Goal: Transaction & Acquisition: Purchase product/service

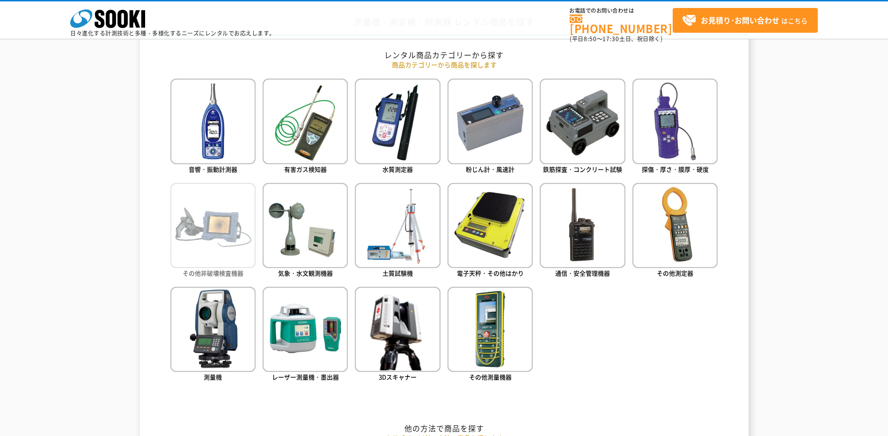
scroll to position [421, 0]
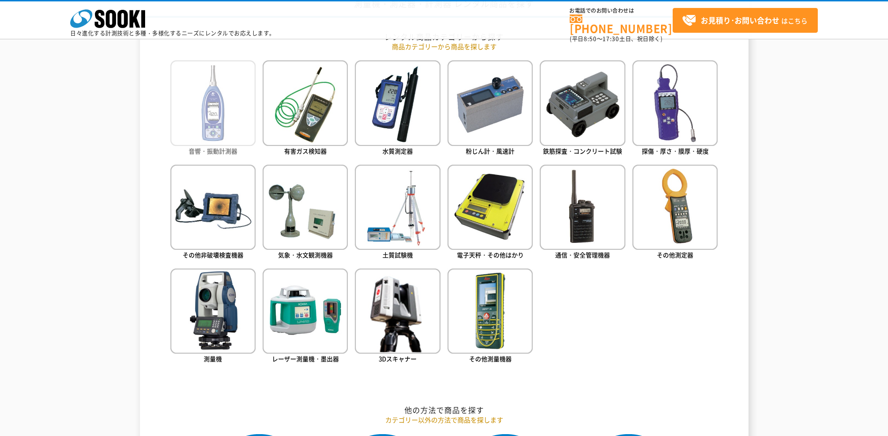
click at [224, 122] on img at bounding box center [212, 102] width 85 height 85
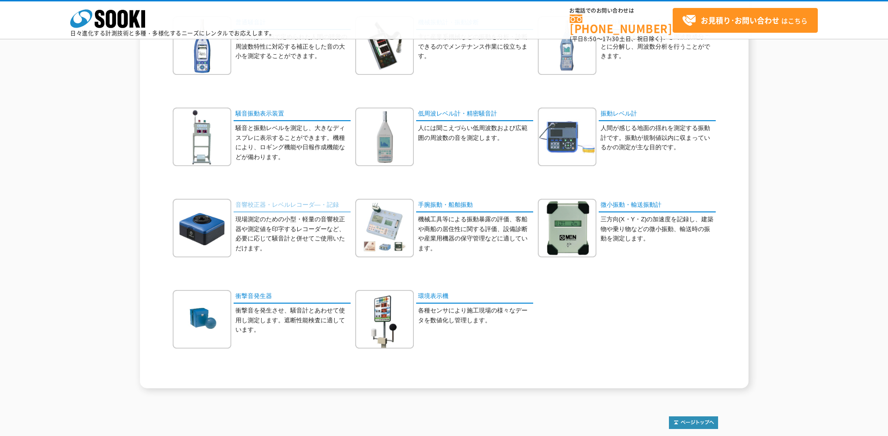
scroll to position [140, 0]
click at [265, 113] on link "騒音振動表示装置" at bounding box center [292, 114] width 117 height 14
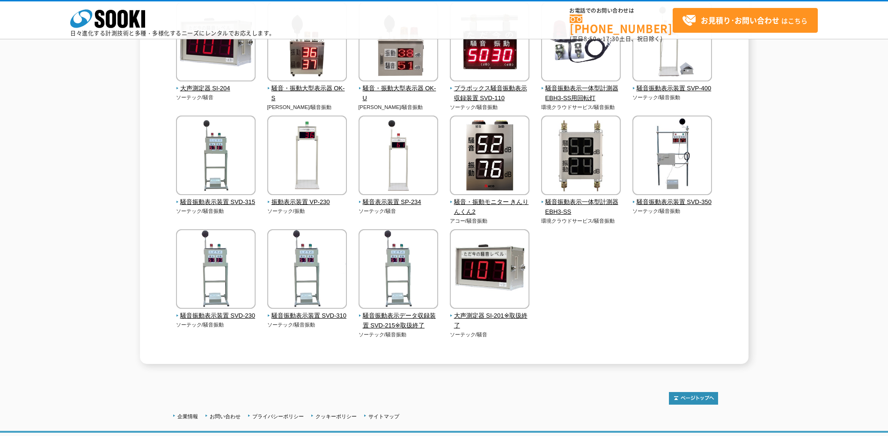
scroll to position [140, 0]
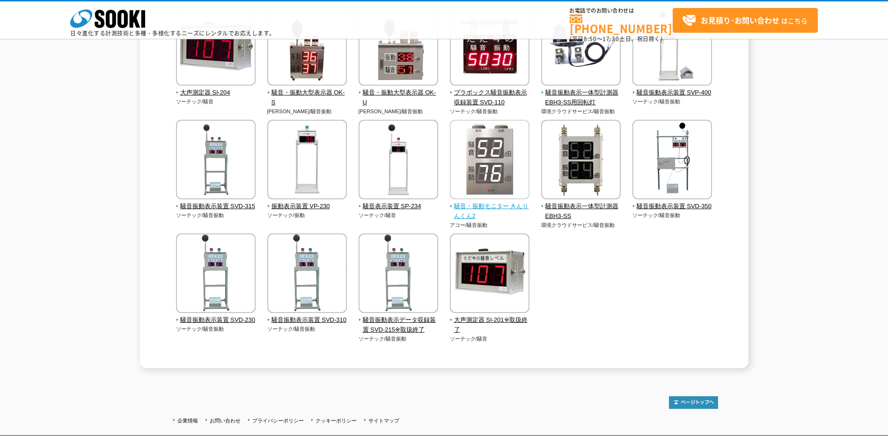
click at [490, 206] on span "騒音・振動モニター きんりんくん2" at bounding box center [490, 212] width 80 height 20
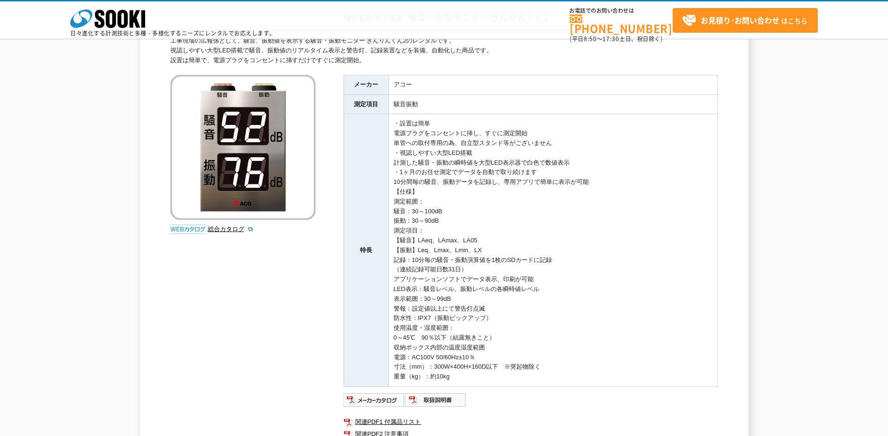
scroll to position [94, 0]
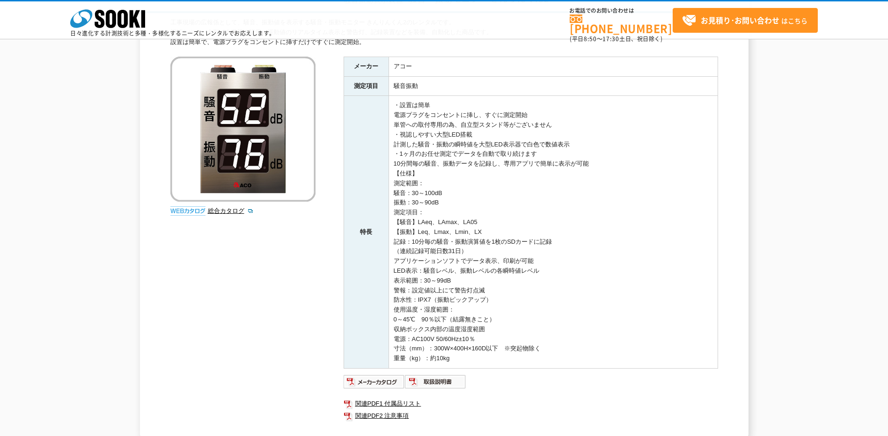
click at [190, 210] on img at bounding box center [187, 211] width 35 height 9
click at [190, 212] on img at bounding box center [187, 211] width 35 height 9
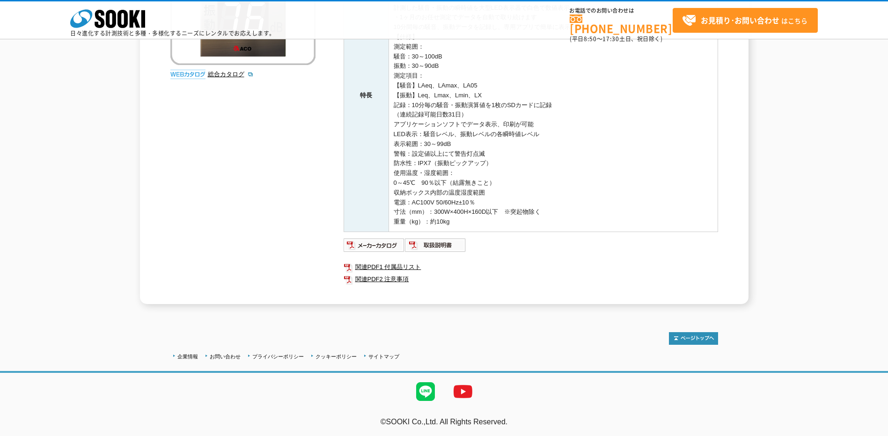
scroll to position [231, 0]
click at [377, 245] on img at bounding box center [374, 244] width 61 height 15
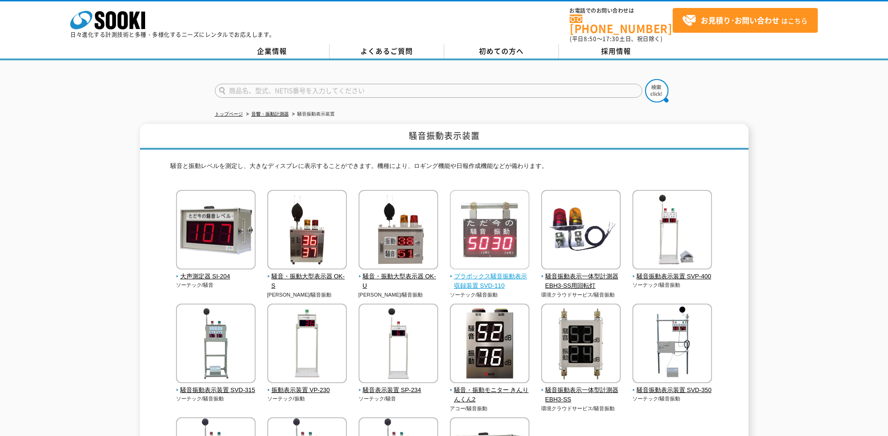
click at [489, 272] on span "プラボックス騒音振動表示収録装置 SVD-110" at bounding box center [490, 282] width 80 height 20
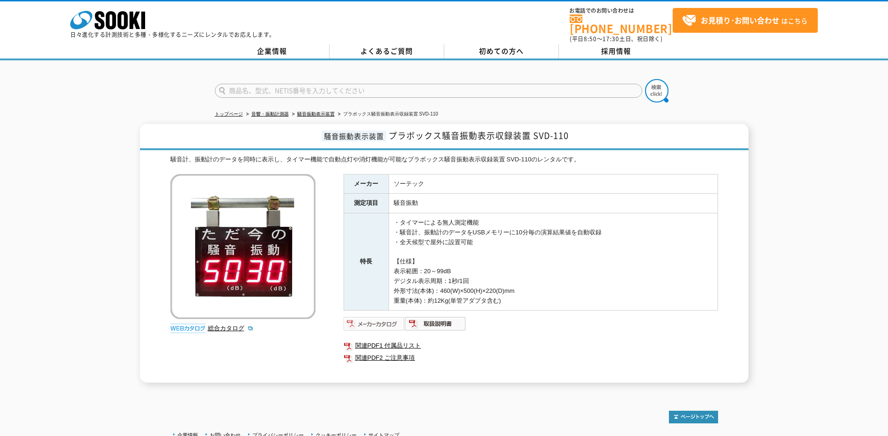
click at [384, 322] on img at bounding box center [374, 324] width 61 height 15
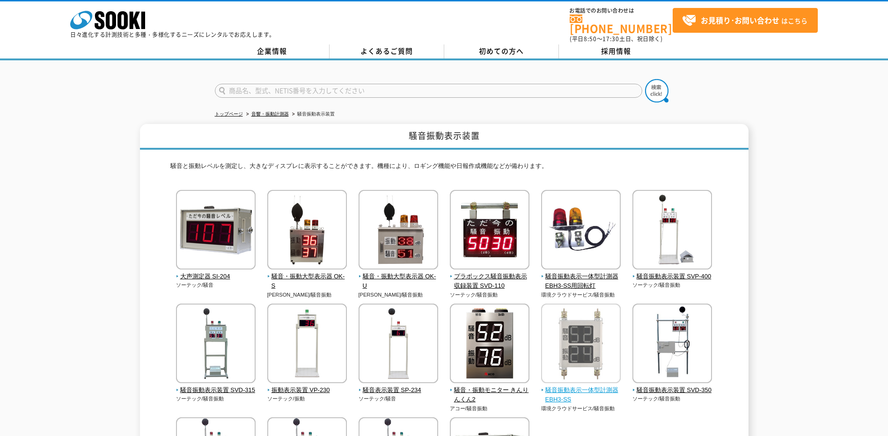
click at [591, 354] on img at bounding box center [581, 345] width 80 height 82
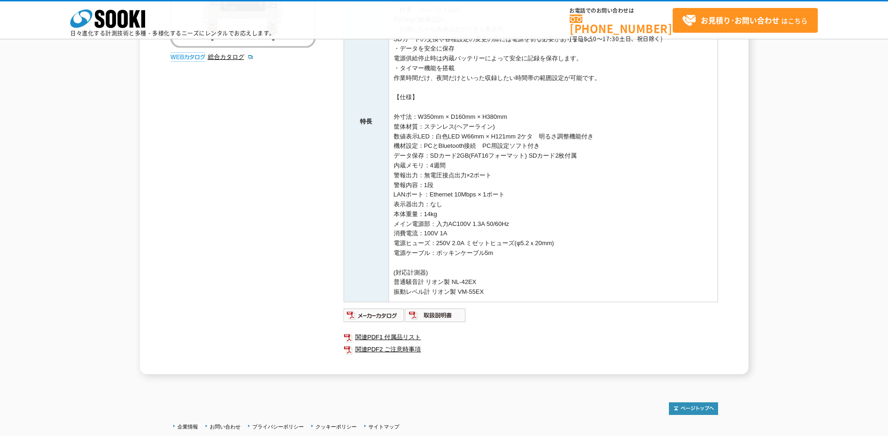
scroll to position [281, 0]
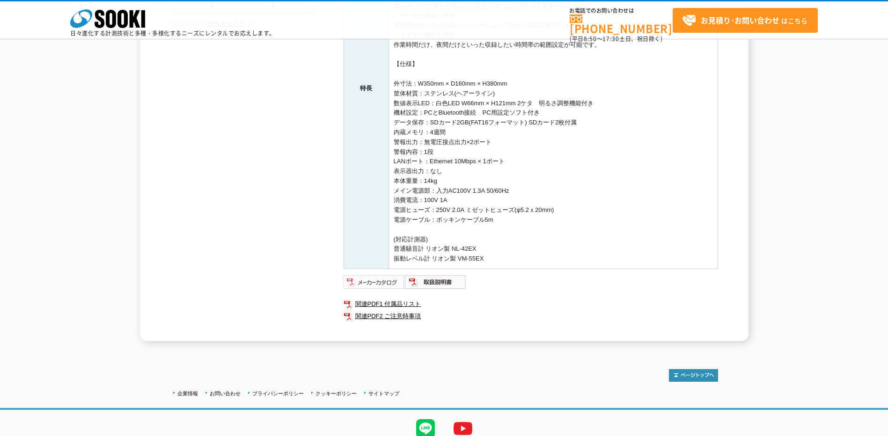
click at [368, 275] on img at bounding box center [374, 282] width 61 height 15
